Goal: Transaction & Acquisition: Obtain resource

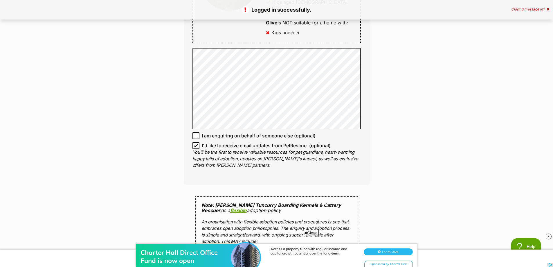
scroll to position [464, 0]
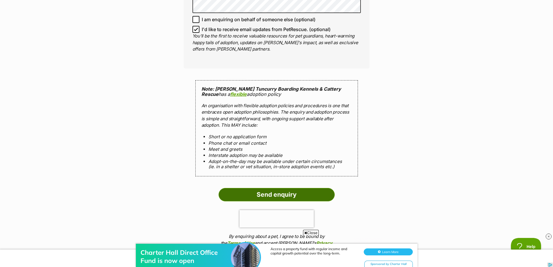
click at [238, 188] on input "Send enquiry" at bounding box center [276, 194] width 116 height 13
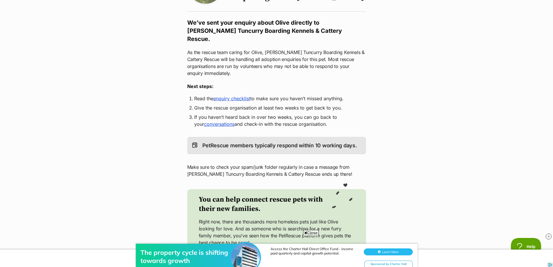
scroll to position [29, 0]
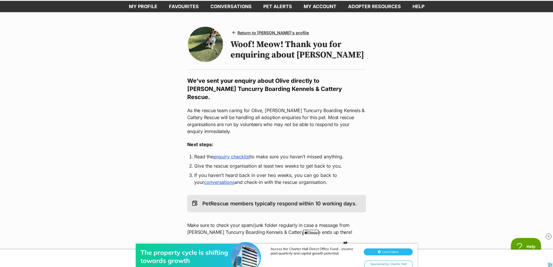
click at [233, 153] on link "enquiry checklist" at bounding box center [231, 156] width 37 height 6
click at [274, 30] on span "Return to Olive's profile" at bounding box center [272, 33] width 71 height 6
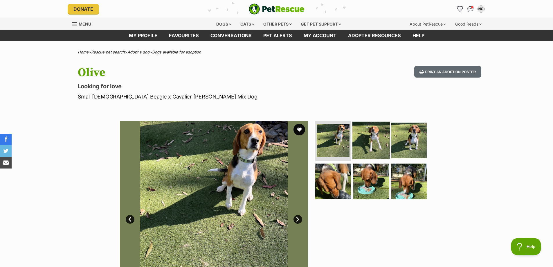
click at [375, 136] on img at bounding box center [370, 139] width 37 height 37
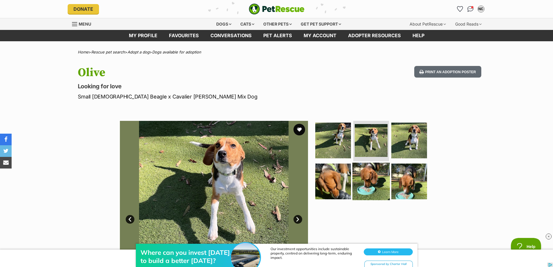
click at [369, 186] on img at bounding box center [370, 180] width 37 height 37
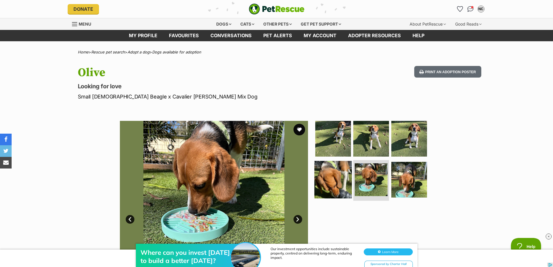
click at [335, 182] on img at bounding box center [332, 179] width 37 height 37
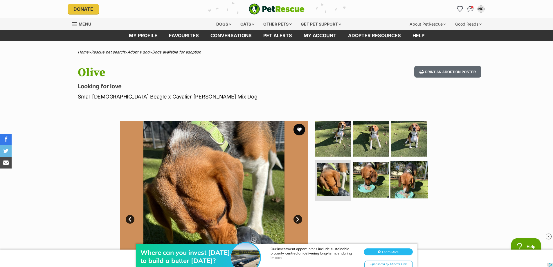
click at [417, 178] on img at bounding box center [408, 179] width 37 height 37
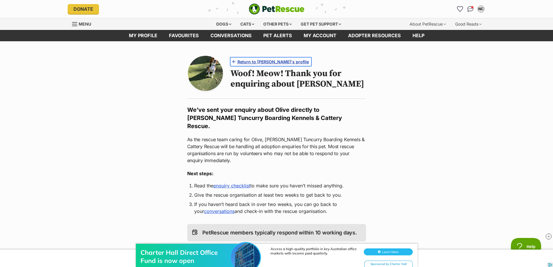
click at [262, 63] on span "Return to Olive's profile" at bounding box center [272, 62] width 71 height 6
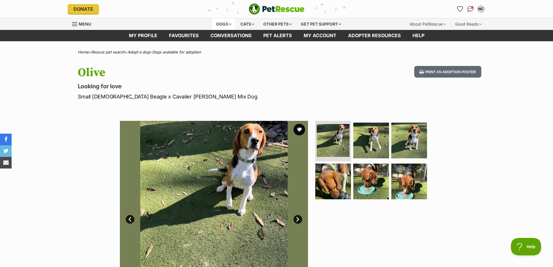
click at [212, 28] on div "Dogs" at bounding box center [223, 24] width 23 height 12
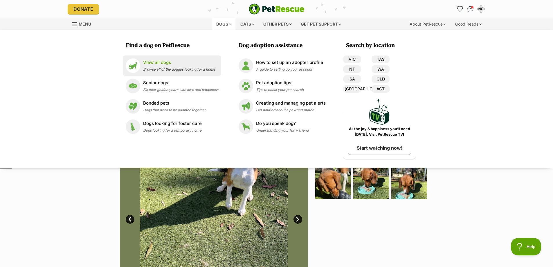
click at [193, 64] on p "View all dogs" at bounding box center [179, 62] width 72 height 7
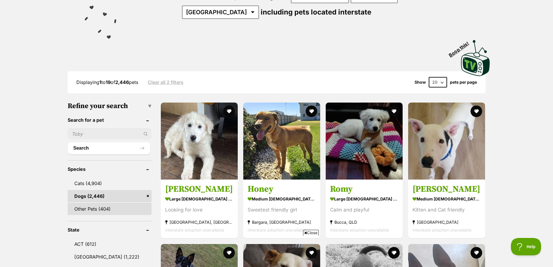
scroll to position [203, 0]
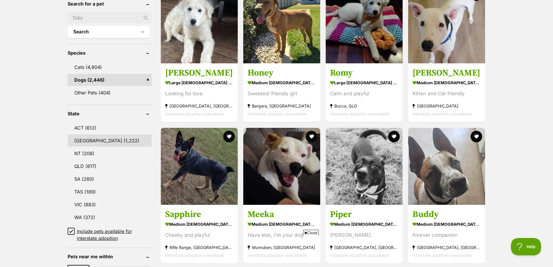
click at [93, 136] on link "[GEOGRAPHIC_DATA] (1,222)" at bounding box center [110, 140] width 84 height 12
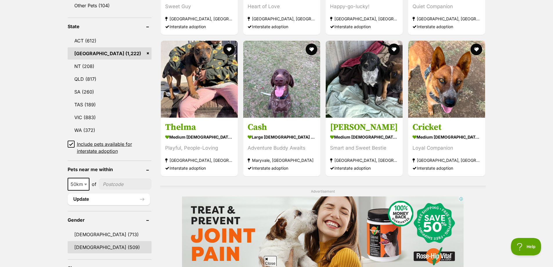
click at [113, 244] on link "[DEMOGRAPHIC_DATA] (509)" at bounding box center [110, 247] width 84 height 12
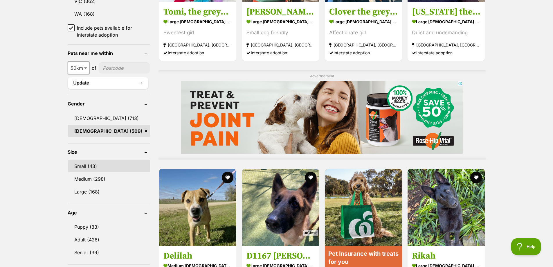
click at [105, 169] on link "Small (43)" at bounding box center [109, 166] width 82 height 12
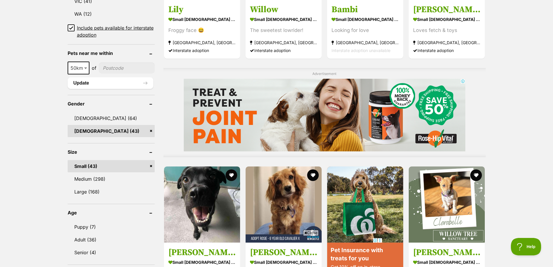
scroll to position [522, 0]
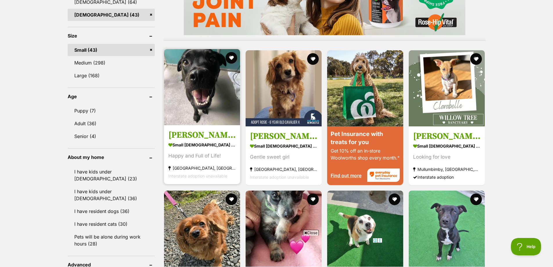
click at [238, 163] on link "[PERSON_NAME] small [DEMOGRAPHIC_DATA] Dog Happy and Full of Life! [GEOGRAPHIC_…" at bounding box center [202, 154] width 76 height 59
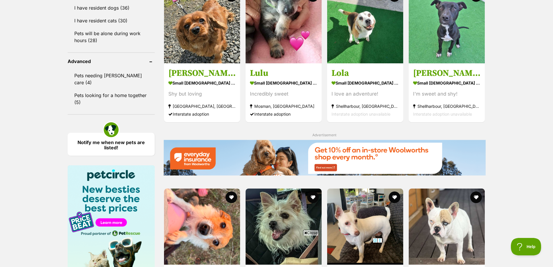
scroll to position [870, 0]
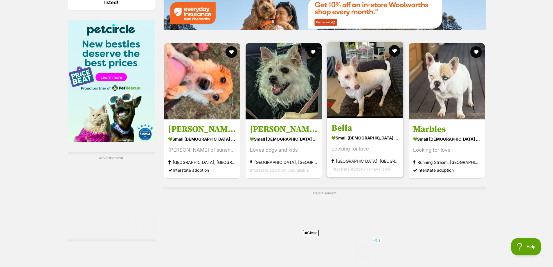
click at [391, 160] on strong "Port Macquarie, NSW" at bounding box center [364, 161] width 67 height 8
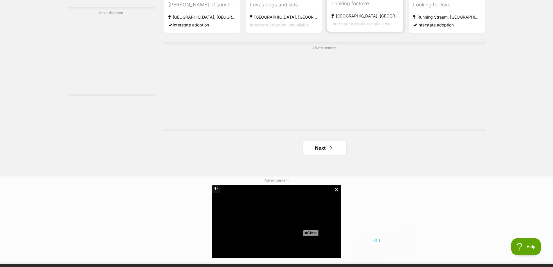
scroll to position [1074, 0]
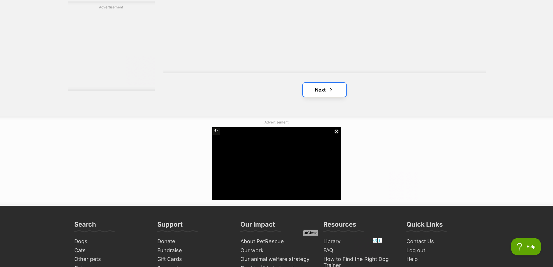
click at [328, 88] on span "Next page" at bounding box center [331, 89] width 6 height 7
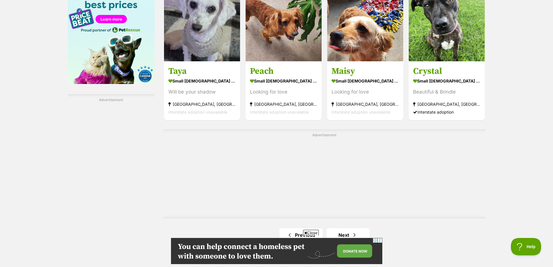
scroll to position [1045, 0]
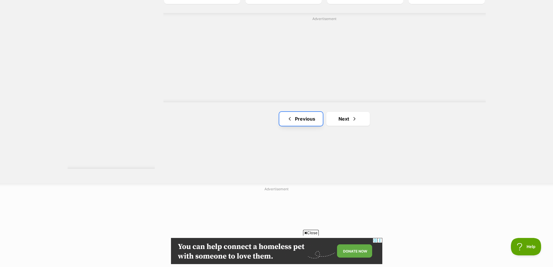
click at [294, 118] on link "Previous" at bounding box center [301, 119] width 44 height 14
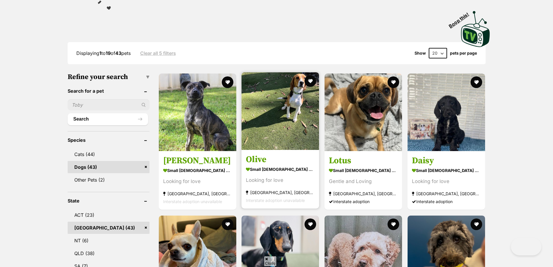
click at [285, 184] on div "Looking for love" at bounding box center [280, 180] width 69 height 8
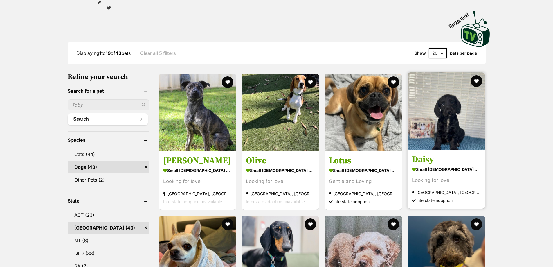
click at [454, 171] on strong "small [DEMOGRAPHIC_DATA] Dog" at bounding box center [446, 169] width 69 height 8
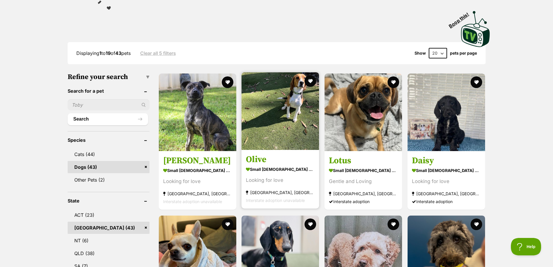
click at [306, 167] on strong "small female Dog" at bounding box center [280, 169] width 69 height 8
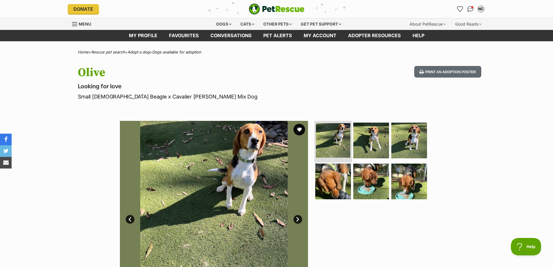
click at [330, 144] on img at bounding box center [333, 140] width 35 height 35
click at [362, 145] on img at bounding box center [370, 139] width 37 height 37
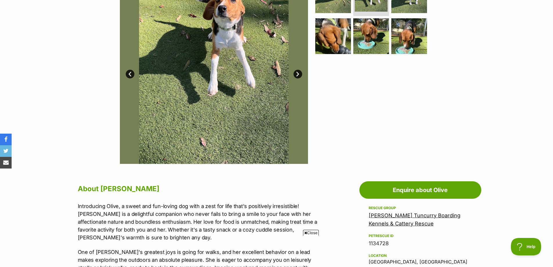
scroll to position [174, 0]
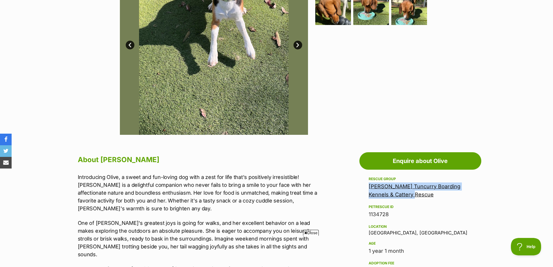
drag, startPoint x: 432, startPoint y: 196, endPoint x: 367, endPoint y: 186, distance: 65.9
copy link "[PERSON_NAME] Tuncurry Boarding Kennels & Cattery Rescue"
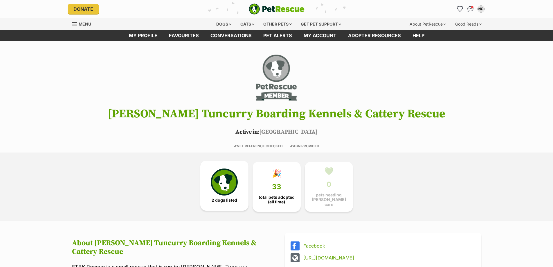
click at [230, 193] on img at bounding box center [224, 181] width 27 height 27
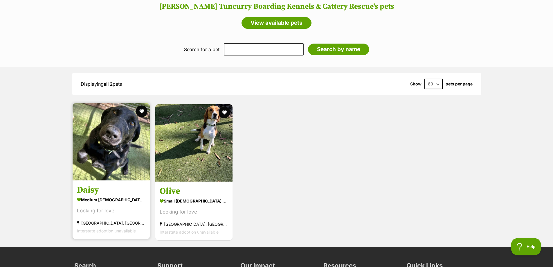
click at [118, 220] on div "[GEOGRAPHIC_DATA], [GEOGRAPHIC_DATA]" at bounding box center [111, 223] width 68 height 8
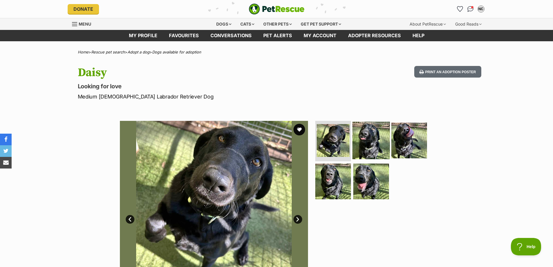
click at [376, 142] on img at bounding box center [370, 139] width 37 height 37
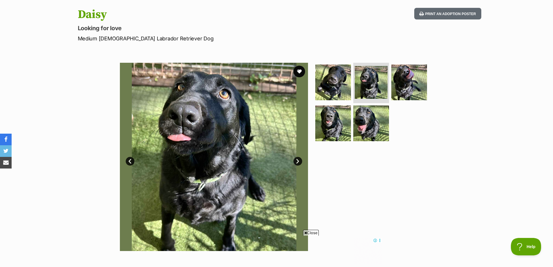
scroll to position [29, 0]
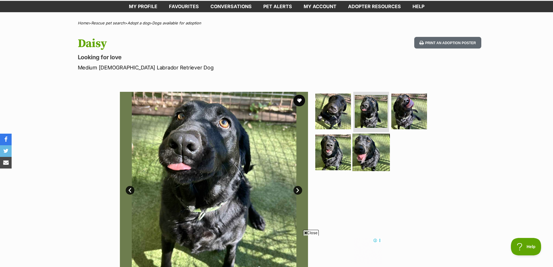
click at [359, 146] on img at bounding box center [370, 151] width 37 height 37
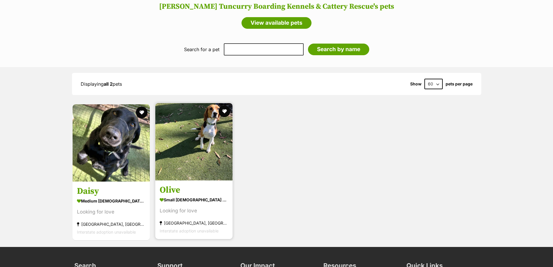
click at [178, 221] on div "[GEOGRAPHIC_DATA], [GEOGRAPHIC_DATA]" at bounding box center [194, 223] width 68 height 8
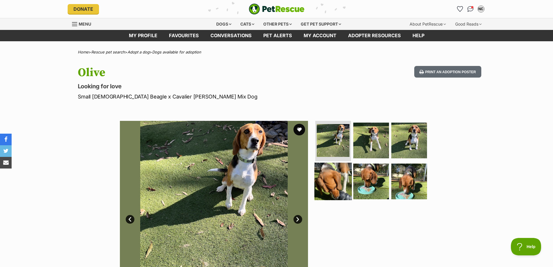
click at [339, 186] on img at bounding box center [332, 180] width 37 height 37
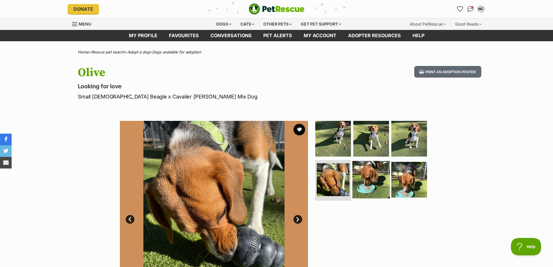
click at [360, 185] on img at bounding box center [370, 179] width 37 height 37
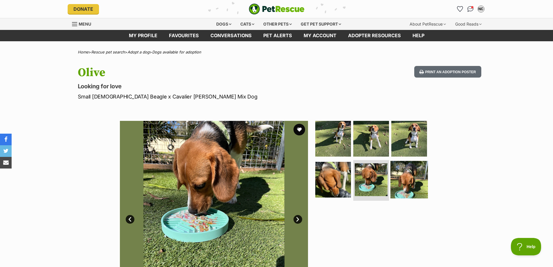
click at [413, 193] on img at bounding box center [408, 179] width 37 height 37
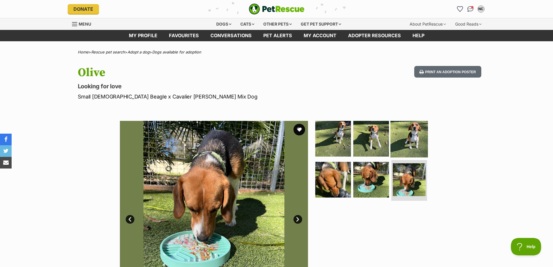
click at [412, 138] on img at bounding box center [408, 138] width 37 height 37
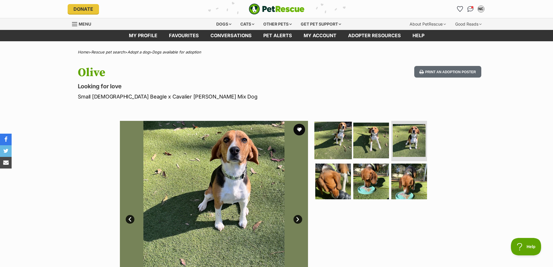
click at [330, 144] on img at bounding box center [332, 139] width 37 height 37
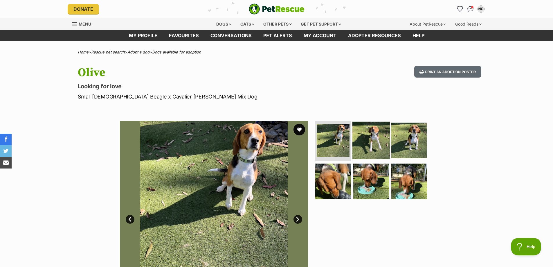
click at [372, 144] on img at bounding box center [370, 139] width 37 height 37
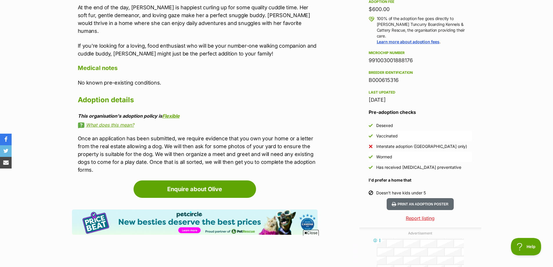
scroll to position [522, 0]
